Goal: Task Accomplishment & Management: Use online tool/utility

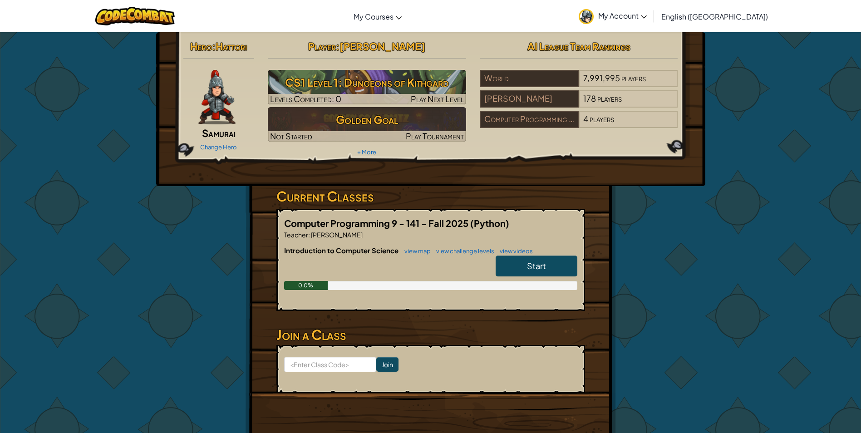
click at [525, 264] on link "Start" at bounding box center [537, 266] width 82 height 21
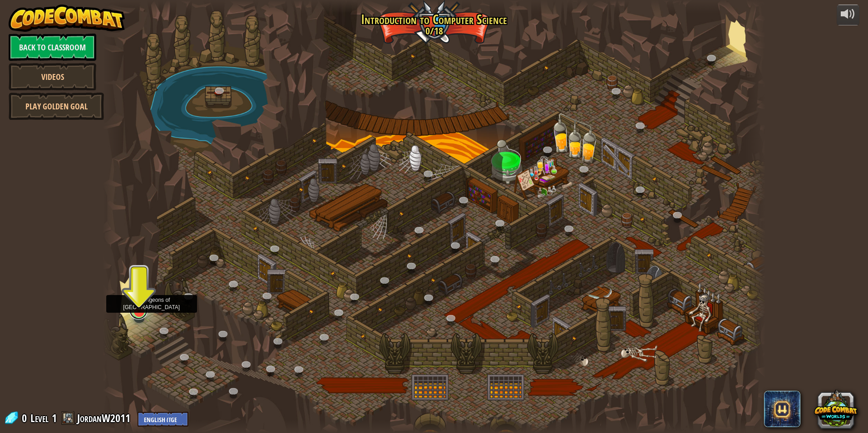
click at [145, 315] on link at bounding box center [138, 310] width 18 height 18
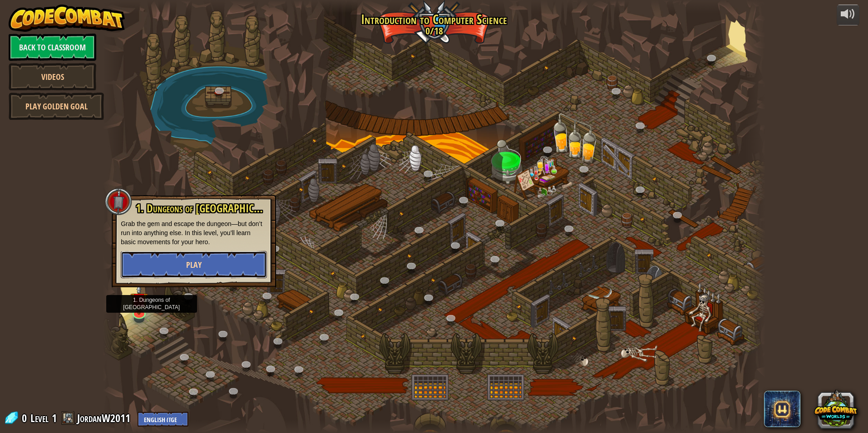
click at [228, 265] on button "Play" at bounding box center [194, 264] width 146 height 27
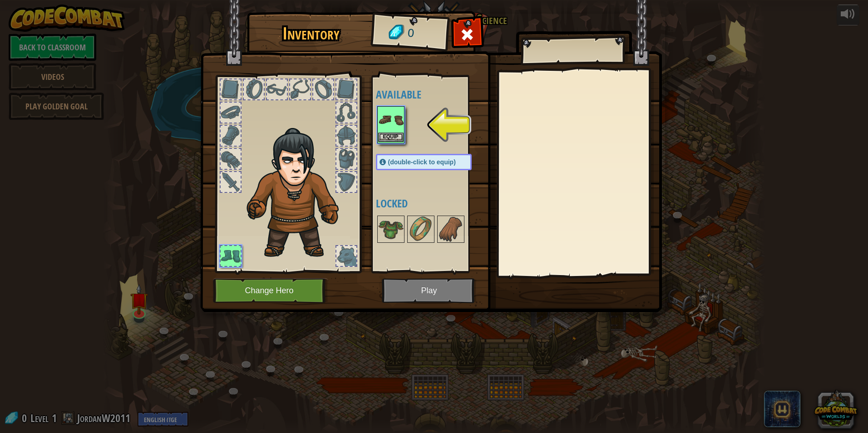
click at [381, 131] on img at bounding box center [390, 119] width 25 height 25
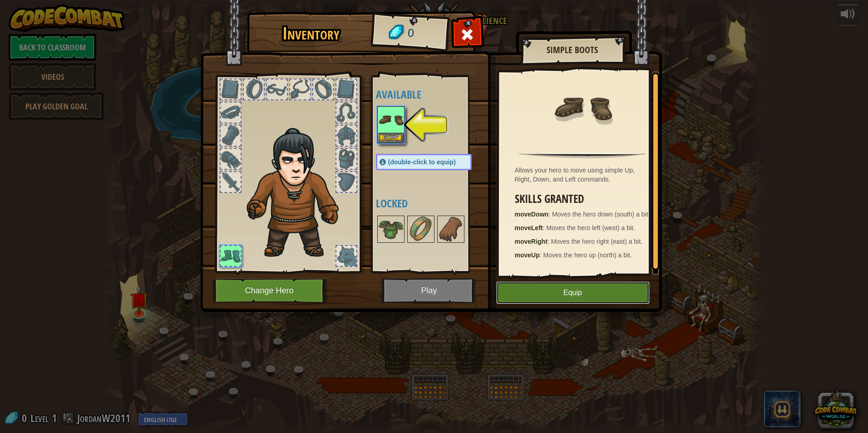
click at [598, 301] on button "Equip" at bounding box center [572, 293] width 153 height 23
